Goal: Information Seeking & Learning: Learn about a topic

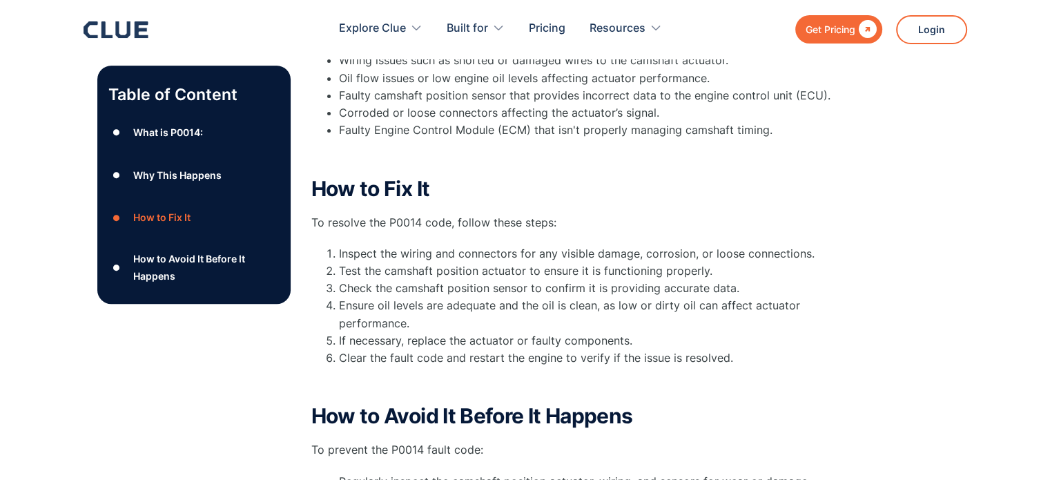
scroll to position [431, 0]
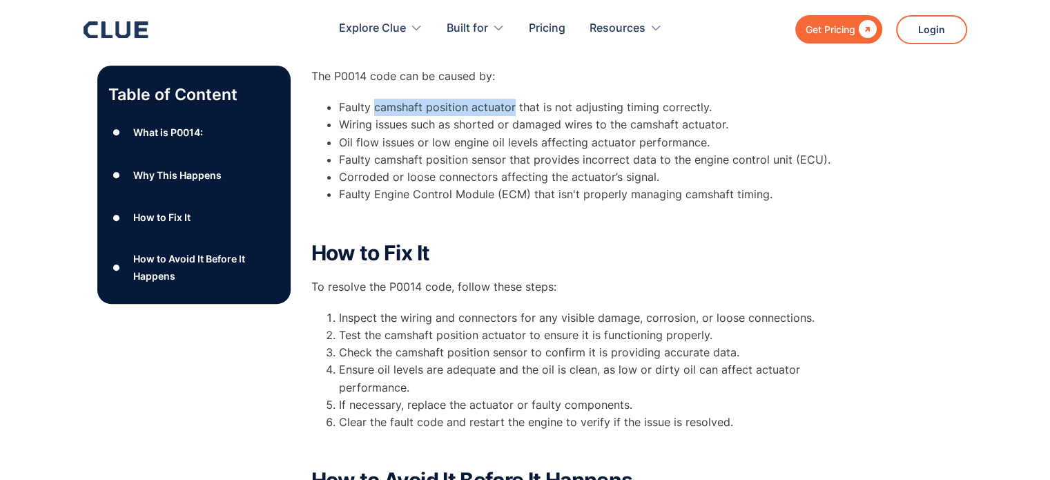
drag, startPoint x: 513, startPoint y: 106, endPoint x: 375, endPoint y: 106, distance: 138.7
click at [375, 106] on li "Faulty camshaft position actuator that is not adjusting timing correctly." at bounding box center [601, 107] width 524 height 17
drag, startPoint x: 493, startPoint y: 190, endPoint x: 340, endPoint y: 195, distance: 153.3
click at [340, 195] on li "Faulty Engine Control Module (ECM) that isn't properly managing camshaft timing." at bounding box center [601, 194] width 524 height 17
click at [465, 224] on p "‍" at bounding box center [587, 218] width 552 height 17
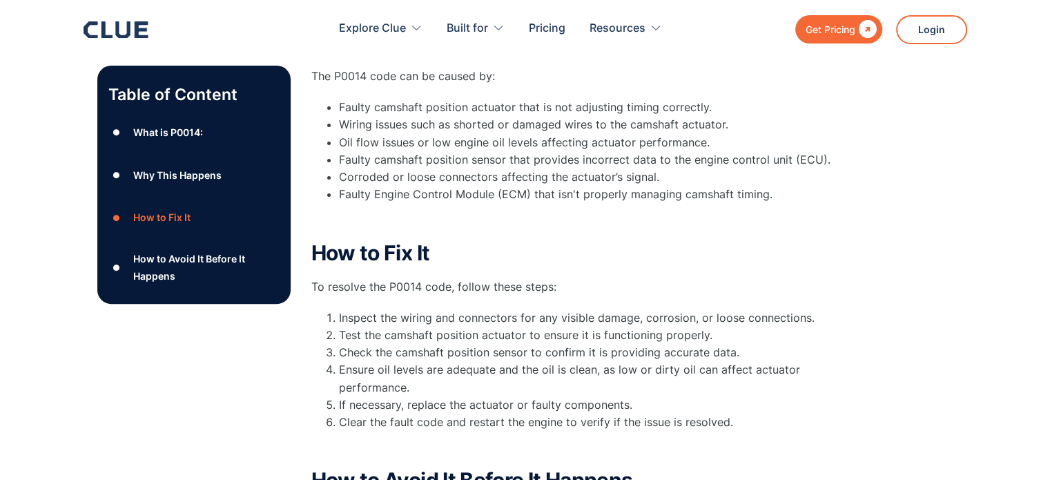
scroll to position [500, 0]
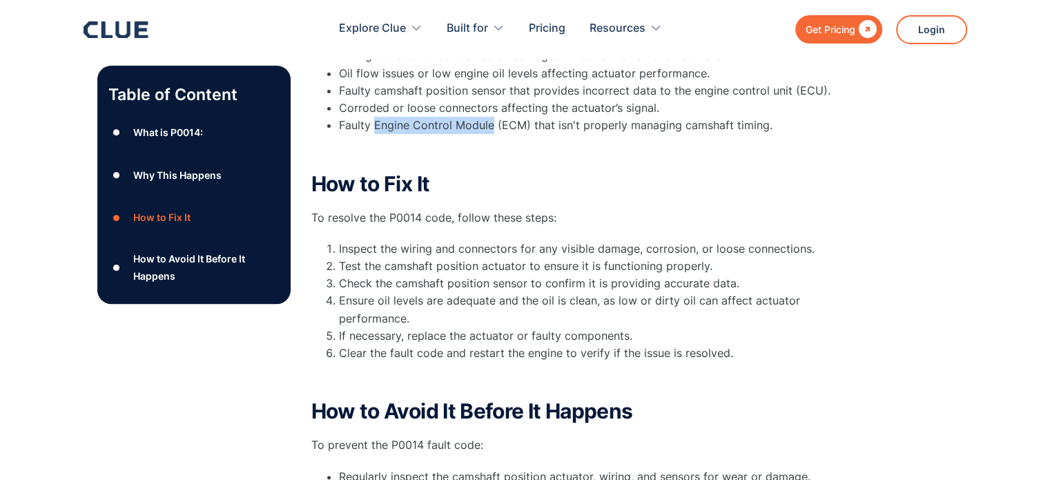
drag, startPoint x: 492, startPoint y: 125, endPoint x: 373, endPoint y: 126, distance: 119.4
click at [373, 126] on li "Faulty Engine Control Module (ECM) that isn't properly managing camshaft timing." at bounding box center [601, 125] width 524 height 17
copy li "Engine Control Module"
